Goal: Task Accomplishment & Management: Use online tool/utility

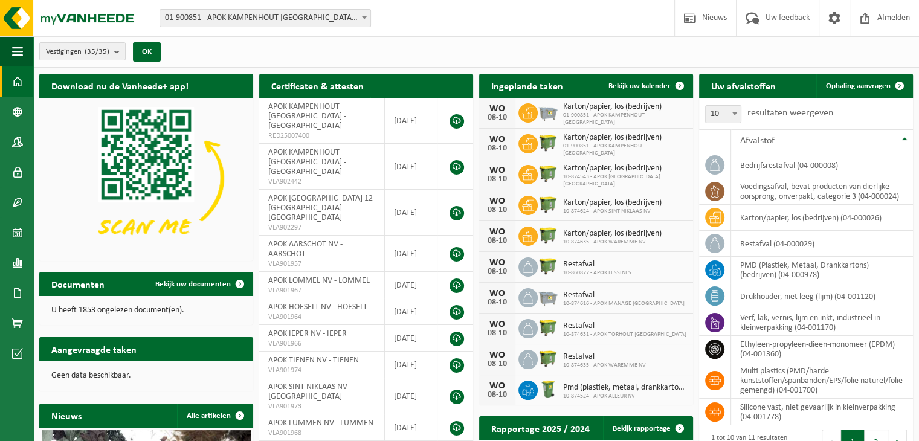
click at [366, 16] on b at bounding box center [364, 17] width 5 height 3
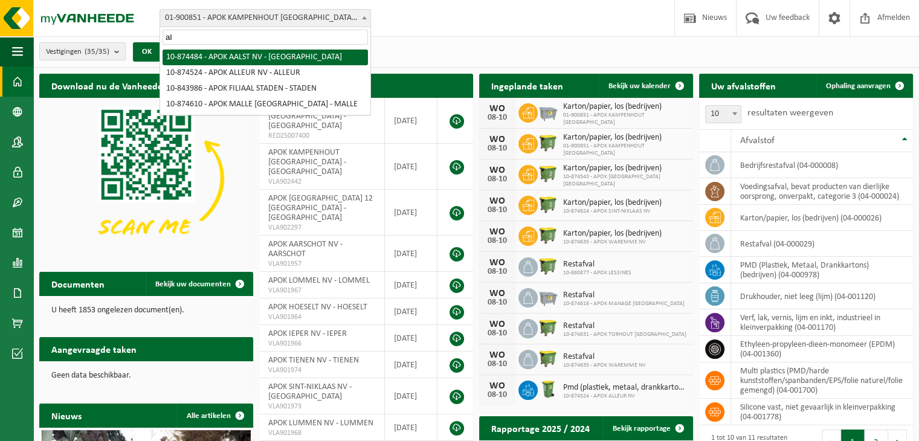
type input "a"
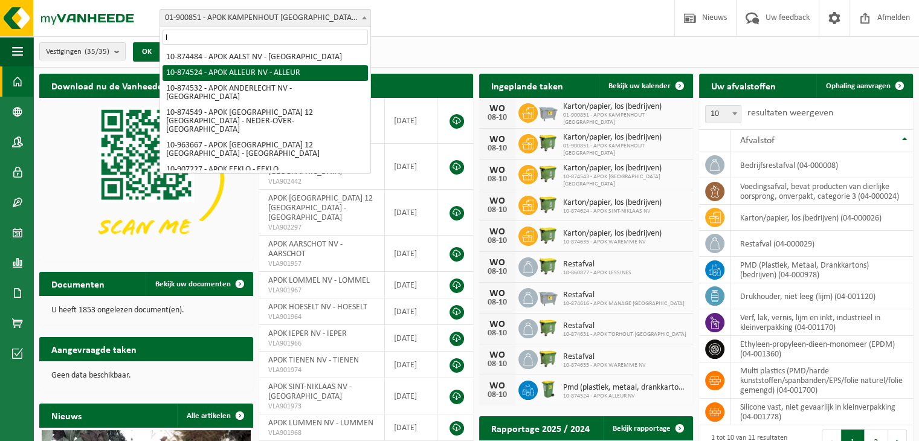
type input "l"
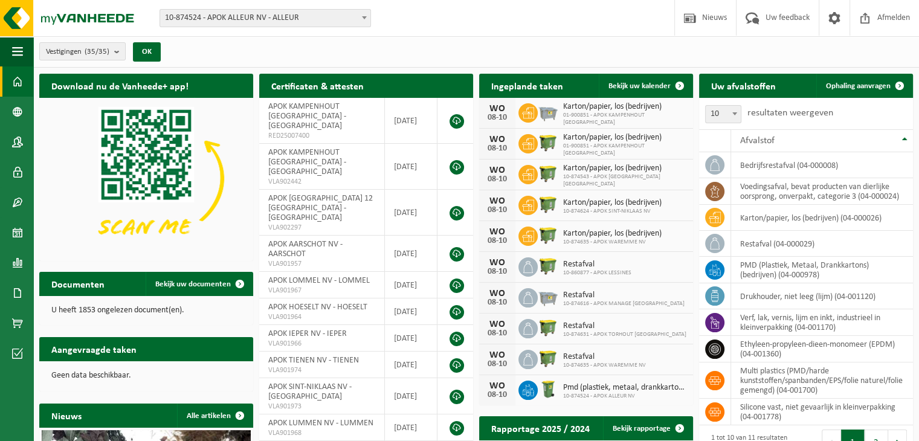
select select "106671"
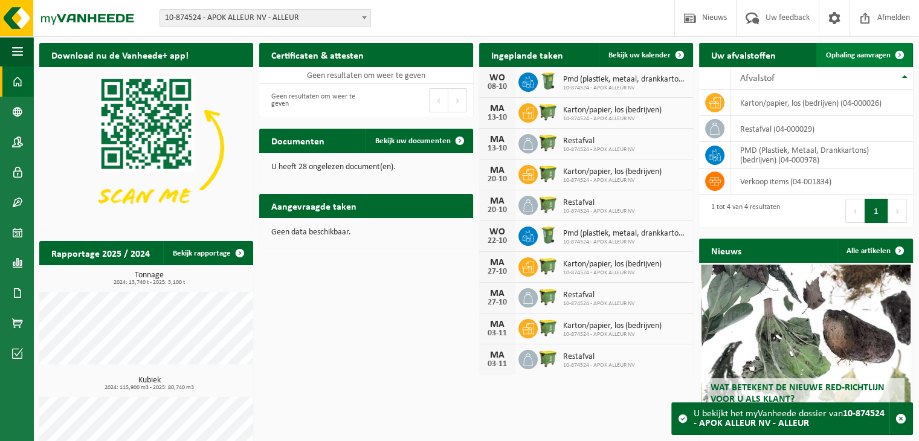
click at [858, 56] on span "Ophaling aanvragen" at bounding box center [858, 55] width 65 height 8
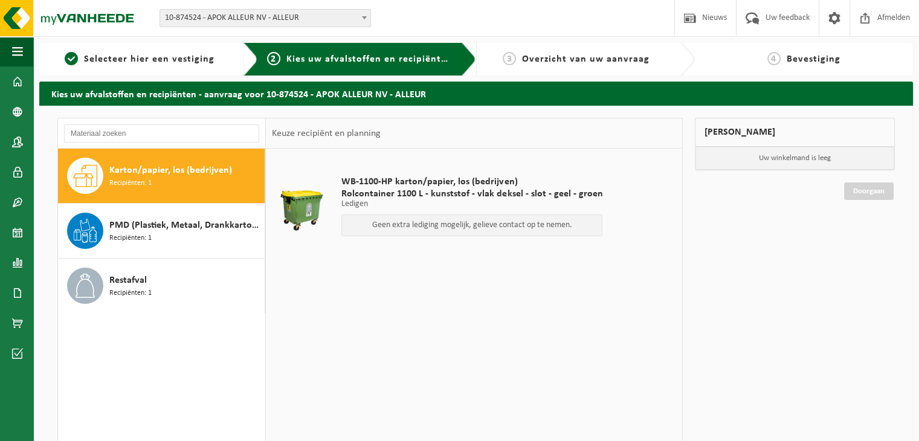
click at [423, 225] on p "Geen extra lediging mogelijk, gelieve contact op te nemen." at bounding box center [472, 225] width 248 height 8
